Goal: Navigation & Orientation: Find specific page/section

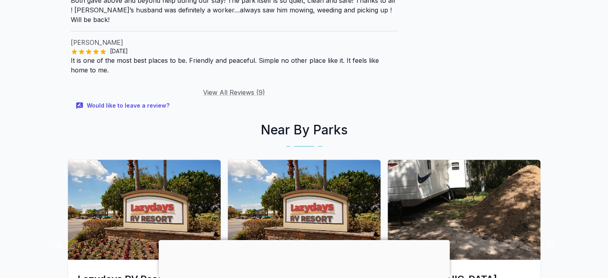
scroll to position [1159, 0]
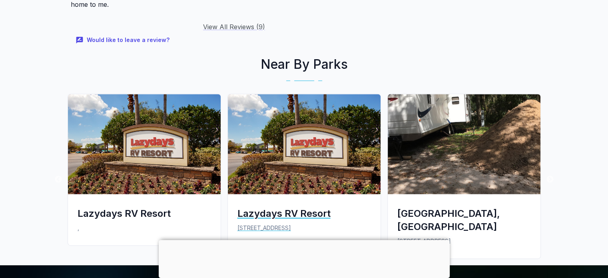
click at [293, 139] on img at bounding box center [304, 144] width 153 height 100
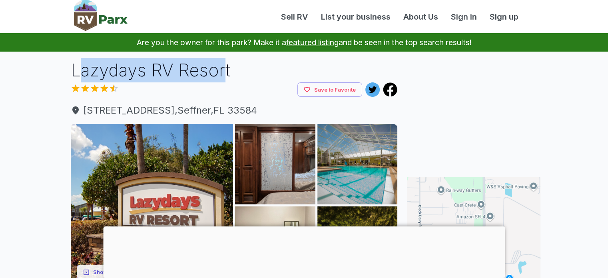
drag, startPoint x: 85, startPoint y: 72, endPoint x: 224, endPoint y: 69, distance: 139.5
click at [224, 69] on h1 "Lazydays RV Resort" at bounding box center [234, 70] width 327 height 24
drag, startPoint x: 99, startPoint y: 68, endPoint x: 238, endPoint y: 68, distance: 139.1
click at [238, 68] on h1 "Lazydays RV Resort" at bounding box center [234, 70] width 327 height 24
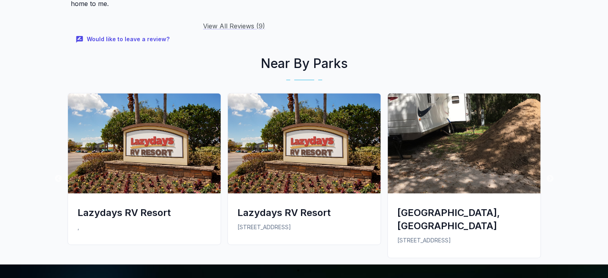
scroll to position [1169, 0]
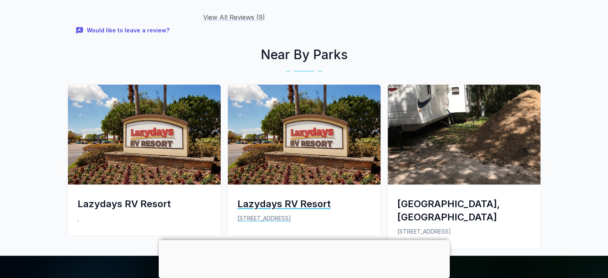
click at [292, 197] on div "Lazydays RV Resort" at bounding box center [304, 203] width 134 height 13
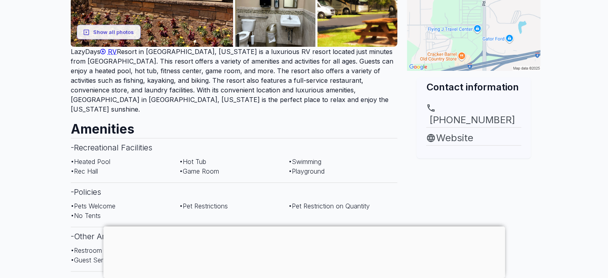
scroll to position [40, 0]
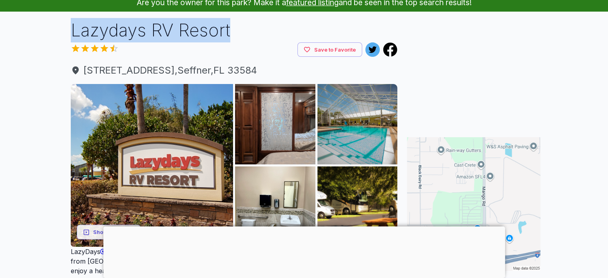
drag, startPoint x: 74, startPoint y: 30, endPoint x: 229, endPoint y: 25, distance: 155.2
click at [231, 25] on h1 "Lazydays RV Resort" at bounding box center [234, 30] width 327 height 24
